Goal: Task Accomplishment & Management: Use online tool/utility

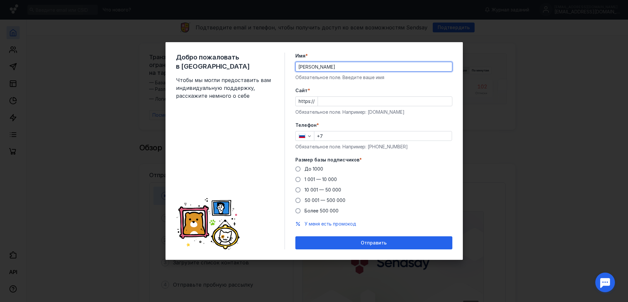
type input "[PERSON_NAME]"
click at [389, 101] on input "Cайт *" at bounding box center [385, 101] width 134 height 9
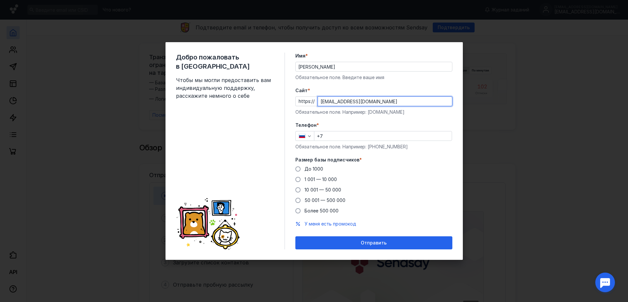
type input "[EMAIL_ADDRESS][DOMAIN_NAME]"
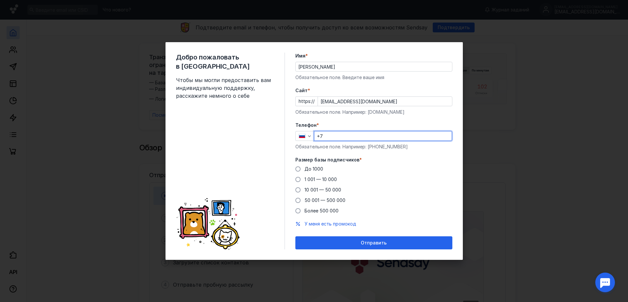
drag, startPoint x: 371, startPoint y: 133, endPoint x: 375, endPoint y: 140, distance: 7.4
click at [370, 133] on input "+7" at bounding box center [382, 136] width 137 height 9
type input "[PHONE_NUMBER]"
click at [333, 150] on div "Обязательное поле. Например: [PHONE_NUMBER]" at bounding box center [373, 147] width 157 height 7
click at [304, 171] on label "До 1000" at bounding box center [309, 169] width 28 height 7
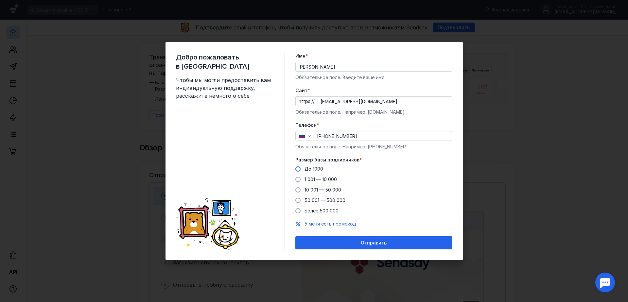
click at [0, 0] on input "До 1000" at bounding box center [0, 0] width 0 height 0
click at [341, 244] on div "Отправить" at bounding box center [374, 243] width 150 height 6
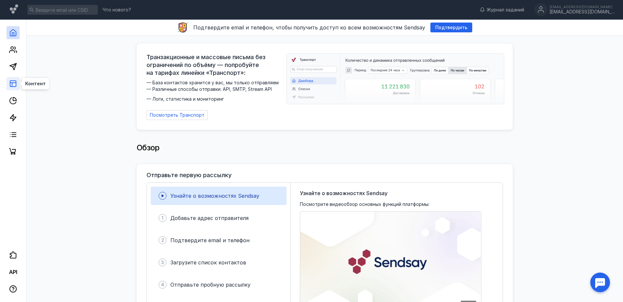
click at [13, 87] on rect at bounding box center [13, 84] width 6 height 6
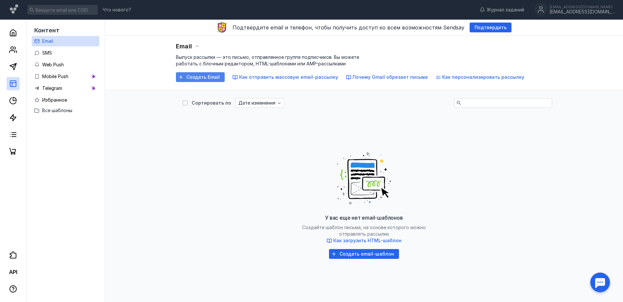
click at [211, 79] on span "Создать Email" at bounding box center [202, 78] width 33 height 6
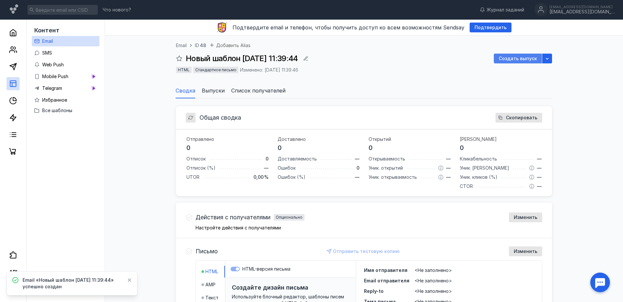
click at [517, 61] on span "Создать выпуск" at bounding box center [518, 59] width 38 height 6
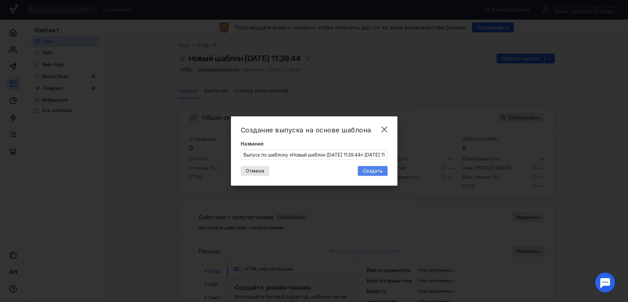
click at [378, 168] on span "Создать" at bounding box center [373, 171] width 20 height 6
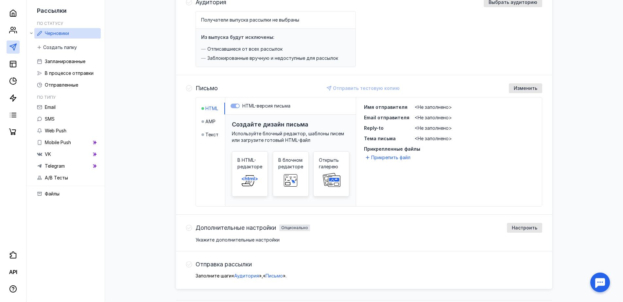
scroll to position [106, 0]
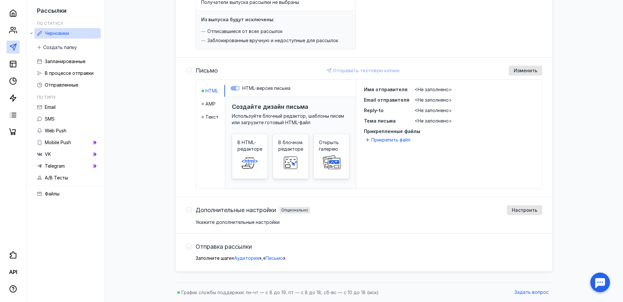
click at [248, 111] on div "Создайте дизайн письма Используйте блочный редактор, шаблоны писем или загрузит…" at bounding box center [290, 151] width 131 height 109
click at [253, 107] on h3 "Создайте дизайн письма" at bounding box center [270, 106] width 77 height 7
click at [289, 151] on span "В блочном редакторе" at bounding box center [290, 145] width 25 height 13
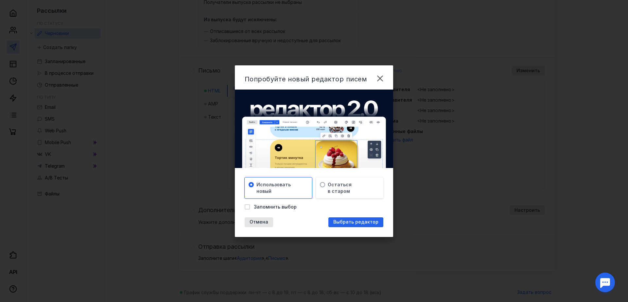
click at [362, 227] on div "Попробуйте новый редактор писем [PERSON_NAME] новый Остаться в старом Запомнить…" at bounding box center [314, 151] width 159 height 172
click at [361, 223] on span "Выбрать редактор" at bounding box center [355, 223] width 45 height 6
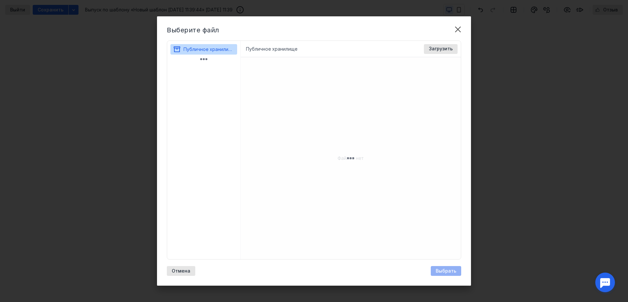
click at [323, 52] on div "Публичное хранилище Доступные форматы: Размер файла не более 400 МБ. Выбрать Фа…" at bounding box center [351, 49] width 220 height 16
click at [268, 52] on li "Публичное хранилище" at bounding box center [271, 49] width 51 height 7
click at [269, 49] on li "Публичное хранилище" at bounding box center [271, 49] width 51 height 7
click at [208, 48] on span "Публичное хранилище" at bounding box center [209, 49] width 51 height 6
click at [434, 51] on span "Загрузить" at bounding box center [441, 49] width 24 height 6
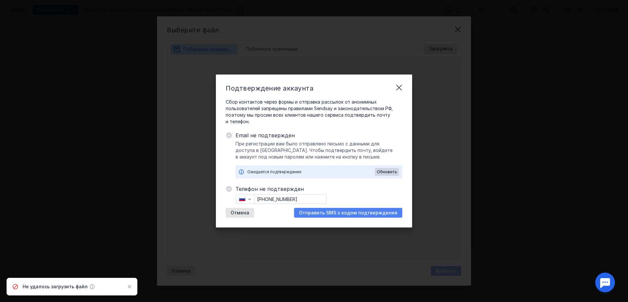
click at [345, 214] on span "Отправить SMS с кодом подтверждения" at bounding box center [348, 213] width 98 height 6
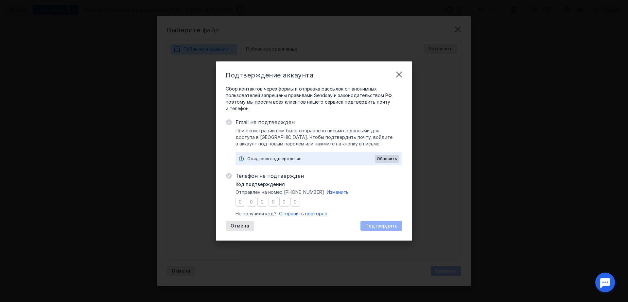
click at [243, 203] on input "number" at bounding box center [241, 202] width 10 height 10
type input "5"
type input "4"
type input "8"
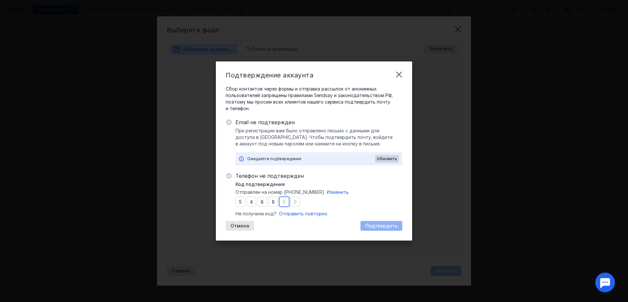
type input "3"
type input "4"
click at [388, 227] on span "Подтвердить" at bounding box center [381, 226] width 32 height 6
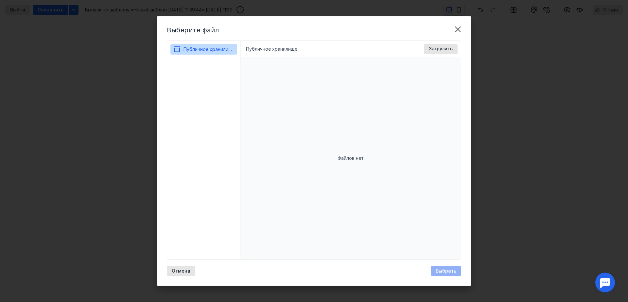
click at [447, 44] on div "Публичное хранилище Доступные форматы: Размер файла не более 400 МБ. Выбрать Фа…" at bounding box center [351, 49] width 220 height 16
click at [447, 45] on div "Загрузить" at bounding box center [441, 49] width 34 height 10
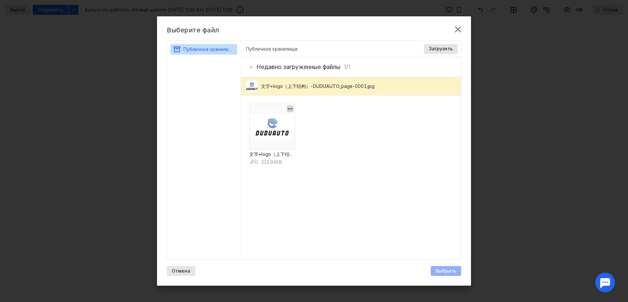
click at [291, 149] on img at bounding box center [272, 127] width 46 height 46
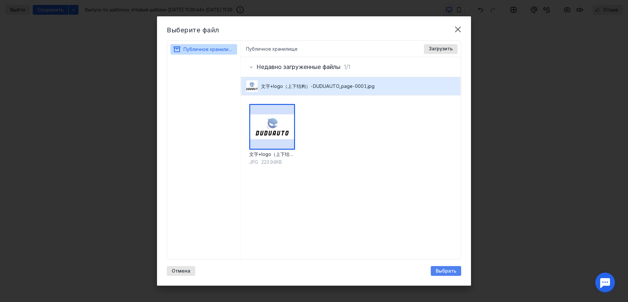
click at [443, 271] on span "Выбрать" at bounding box center [446, 272] width 21 height 6
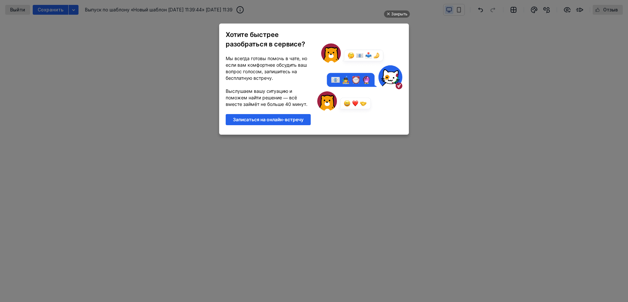
click at [341, 189] on div "Закрыть Хотите быстрее разобраться в сервисе? Мы всегда готовы помочь в чате, н…" at bounding box center [314, 144] width 196 height 286
click at [395, 15] on div "Закрыть" at bounding box center [399, 13] width 16 height 7
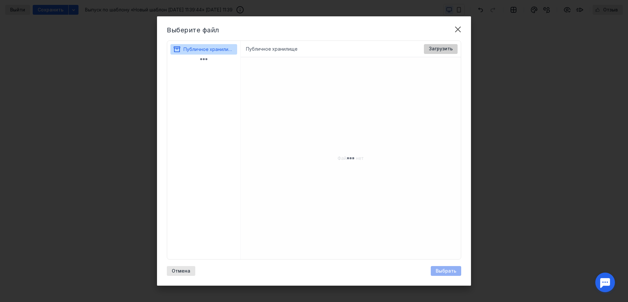
click at [446, 52] on div "Загрузить" at bounding box center [441, 49] width 34 height 10
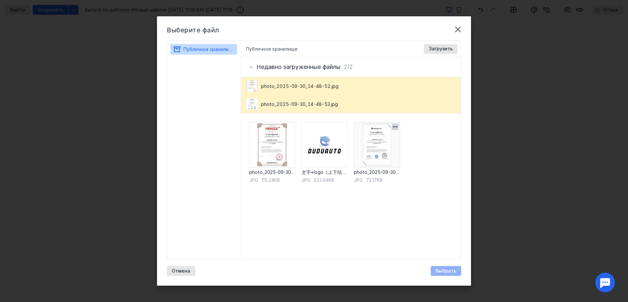
click at [377, 144] on img at bounding box center [377, 145] width 46 height 46
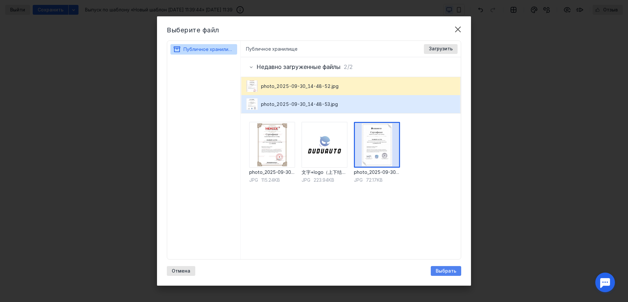
click at [447, 271] on span "Выбрать" at bounding box center [446, 272] width 21 height 6
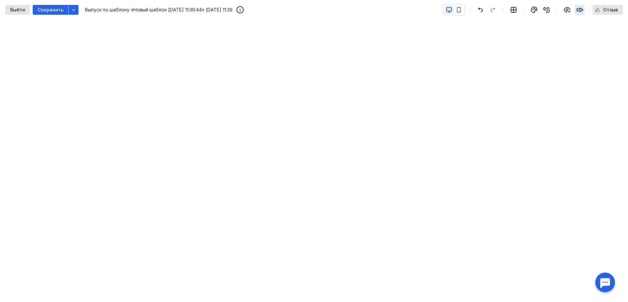
click at [577, 11] on icon "button" at bounding box center [580, 10] width 8 height 8
